Goal: Task Accomplishment & Management: Manage account settings

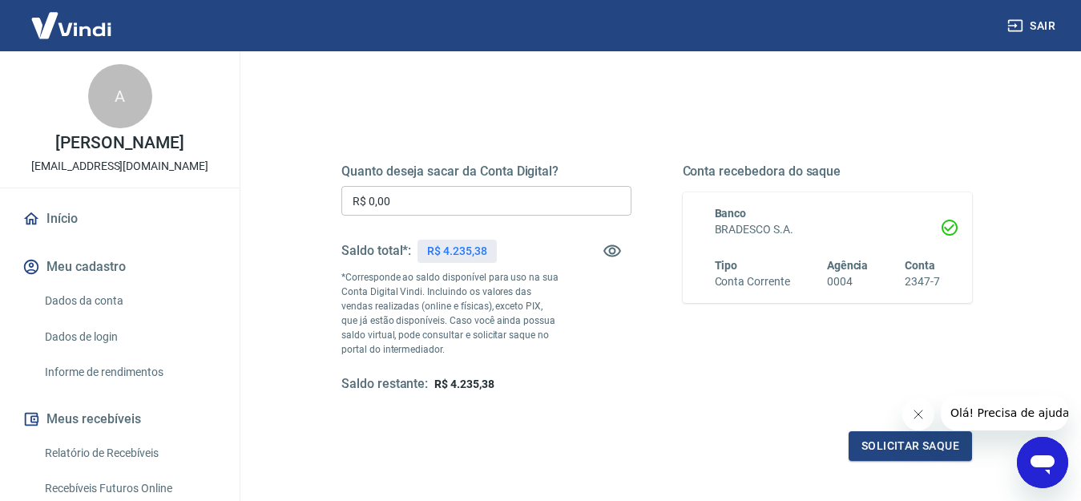
scroll to position [160, 0]
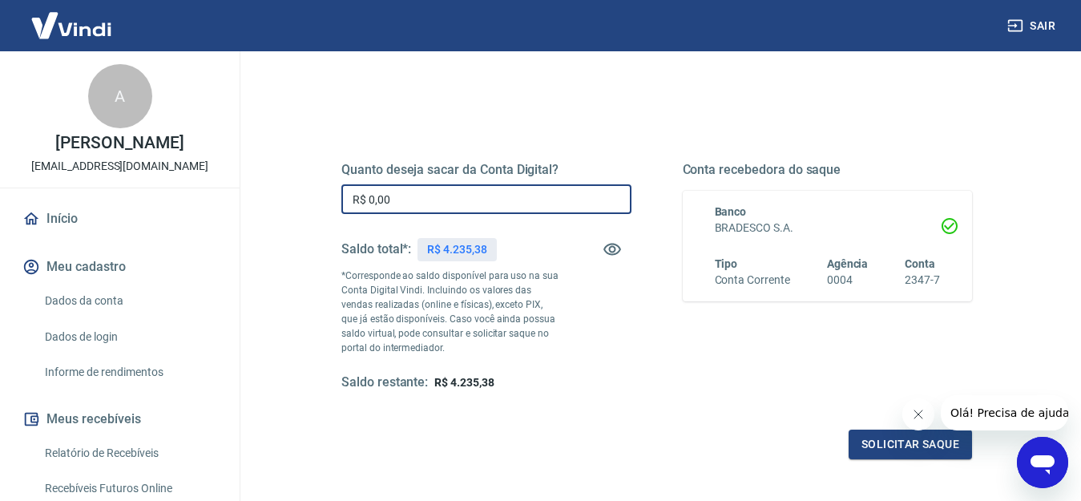
drag, startPoint x: 369, startPoint y: 203, endPoint x: 485, endPoint y: 202, distance: 116.2
click at [595, 202] on input "R$ 0,00" at bounding box center [486, 199] width 290 height 30
type input "R$ 4.235,38"
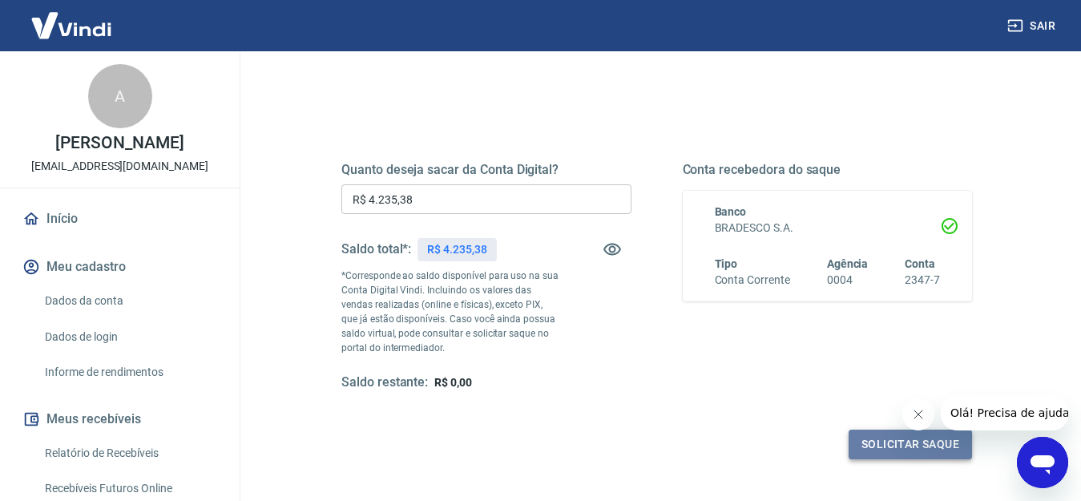
click at [885, 443] on button "Solicitar saque" at bounding box center [909, 444] width 123 height 30
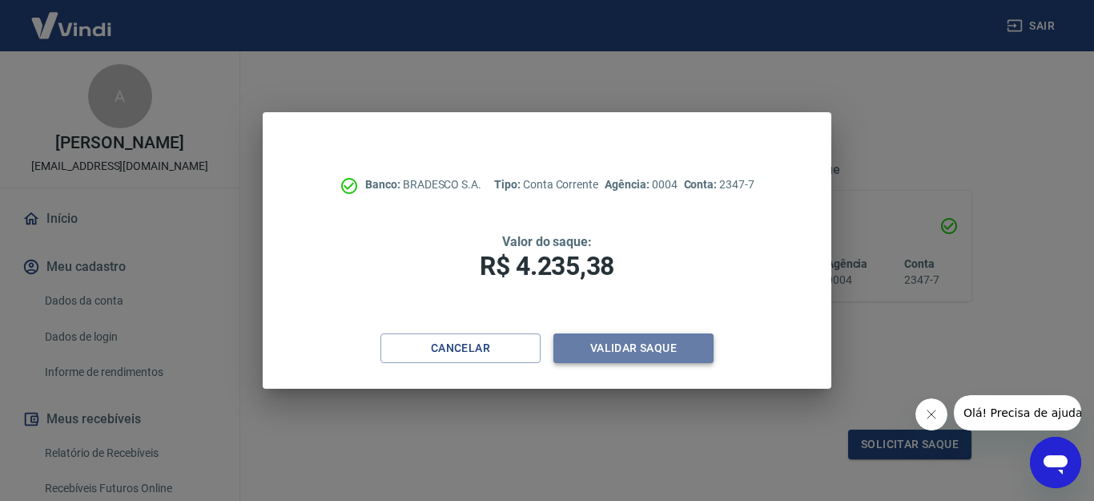
click at [683, 356] on button "Validar saque" at bounding box center [634, 348] width 160 height 30
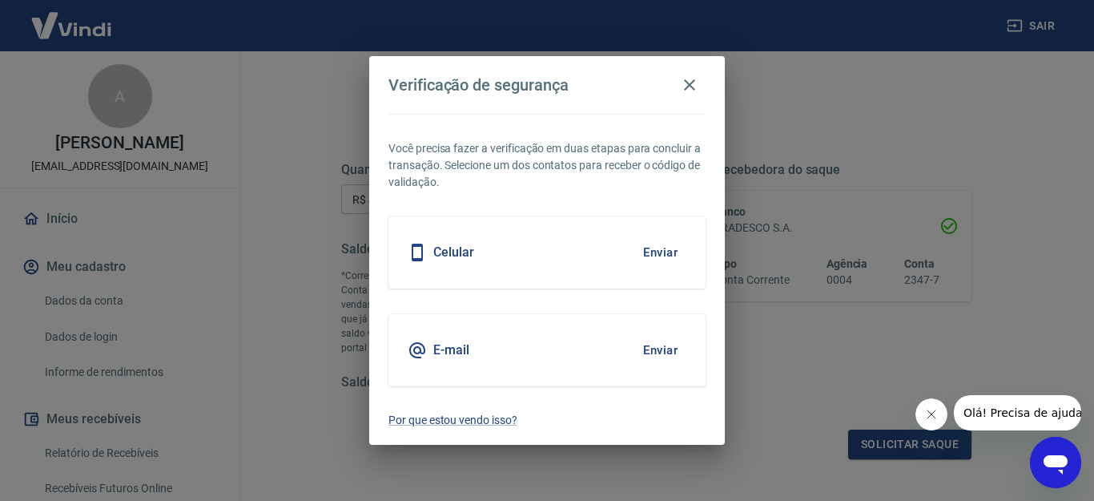
click at [654, 254] on button "Enviar" at bounding box center [660, 253] width 52 height 34
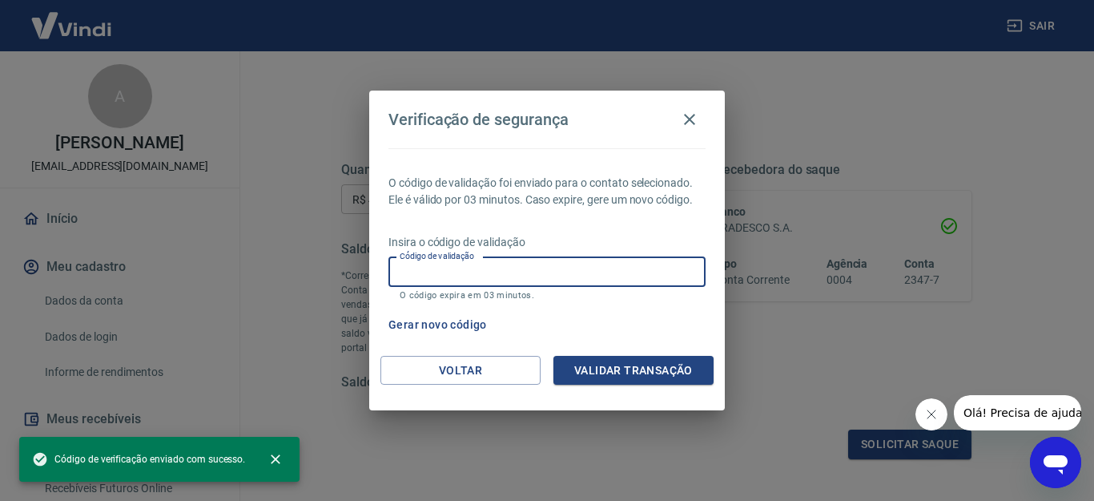
click at [532, 263] on input "Código de validação" at bounding box center [547, 272] width 317 height 30
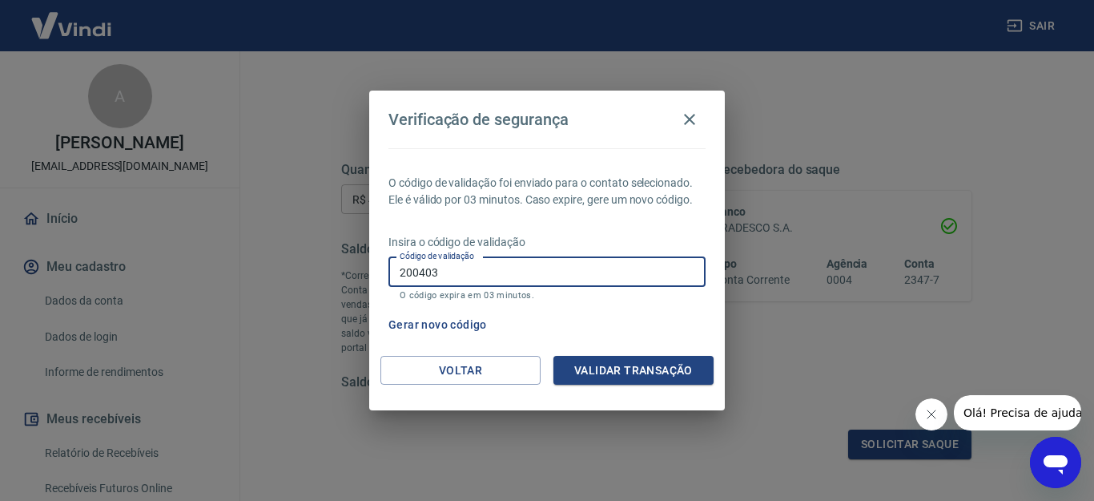
type input "200403"
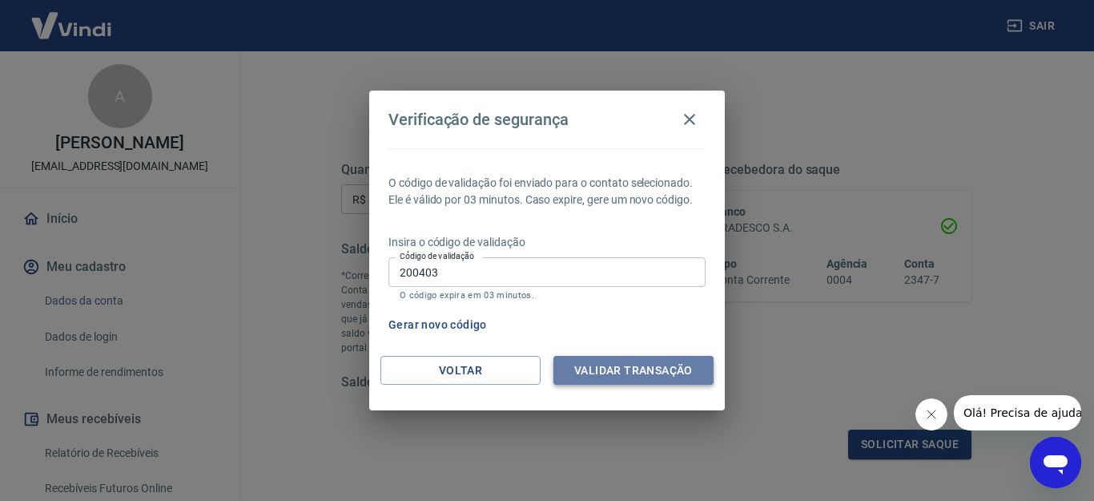
click at [647, 378] on button "Validar transação" at bounding box center [634, 371] width 160 height 30
